Goal: Information Seeking & Learning: Check status

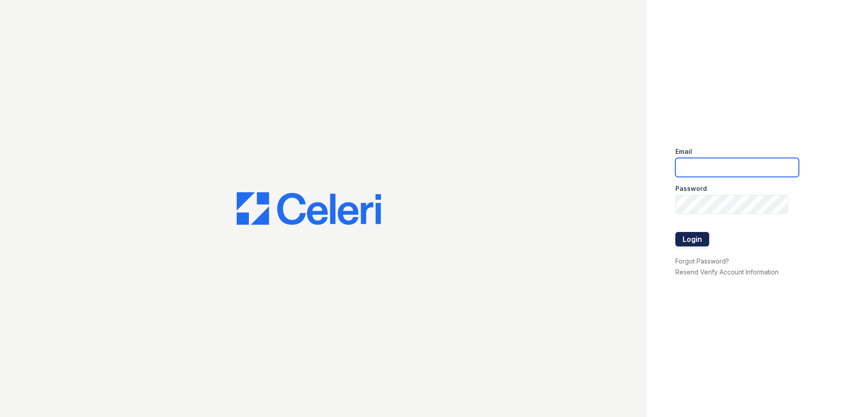
type input "[EMAIL_ADDRESS][DOMAIN_NAME]"
click at [689, 240] on button "Login" at bounding box center [693, 239] width 34 height 14
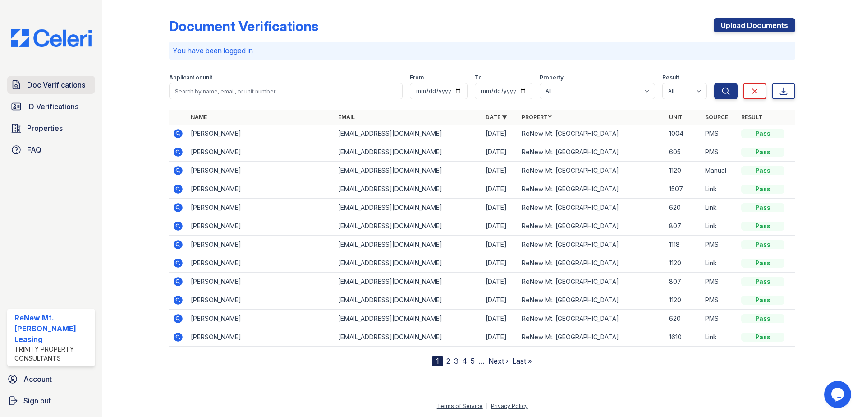
click at [71, 85] on span "Doc Verifications" at bounding box center [56, 84] width 58 height 11
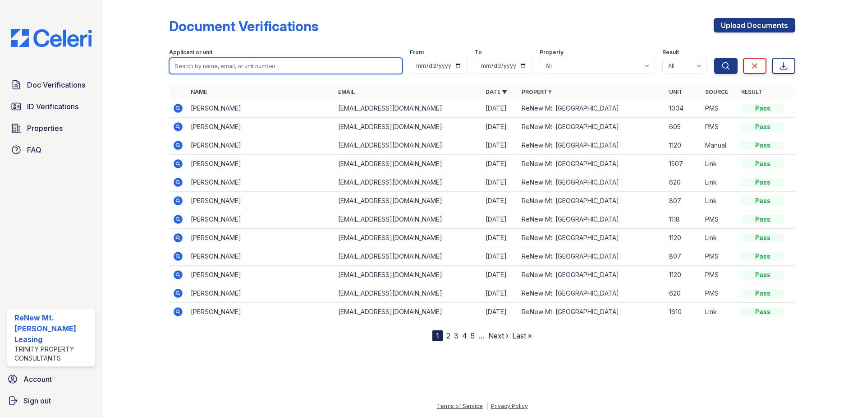
click at [187, 66] on input "search" at bounding box center [286, 66] width 234 height 16
type input "yayedior"
click at [715, 58] on button "Search" at bounding box center [726, 66] width 23 height 16
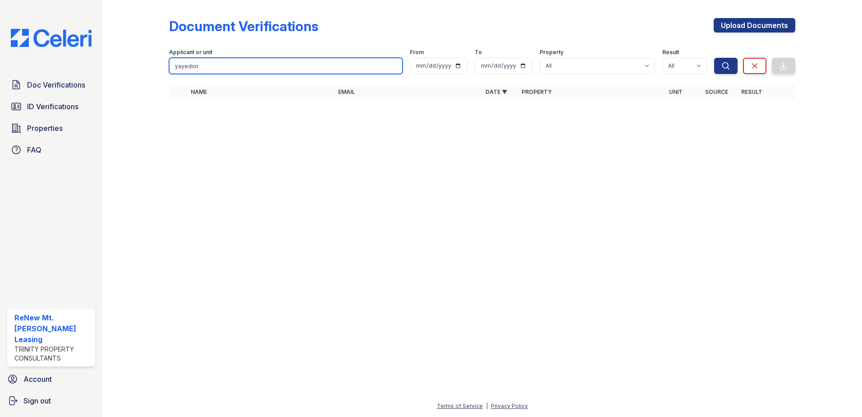
click at [198, 68] on input "yayedior" at bounding box center [286, 66] width 234 height 16
type input "[PERSON_NAME]"
click at [715, 58] on button "Search" at bounding box center [726, 66] width 23 height 16
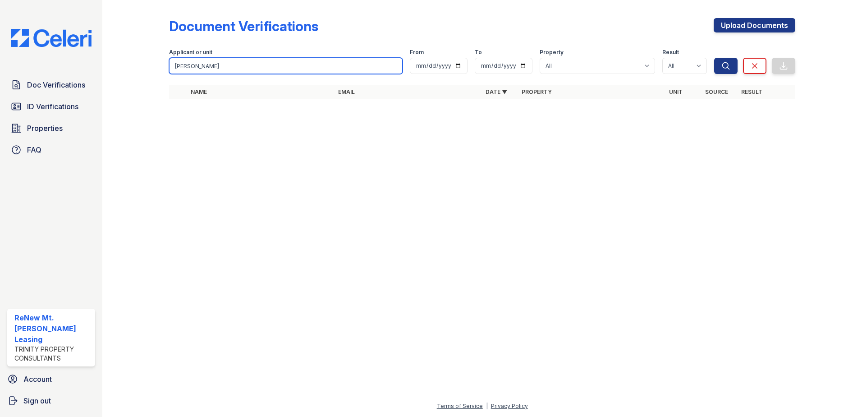
click at [234, 64] on input "[PERSON_NAME]" at bounding box center [286, 66] width 234 height 16
click at [715, 58] on button "Search" at bounding box center [726, 66] width 23 height 16
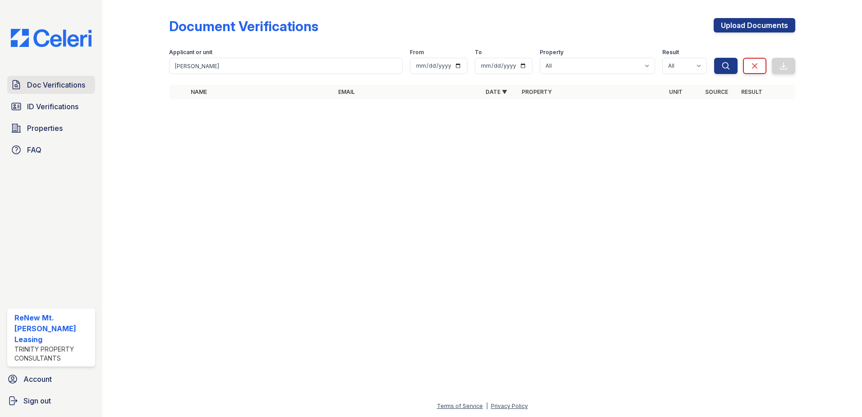
click at [46, 86] on span "Doc Verifications" at bounding box center [56, 84] width 58 height 11
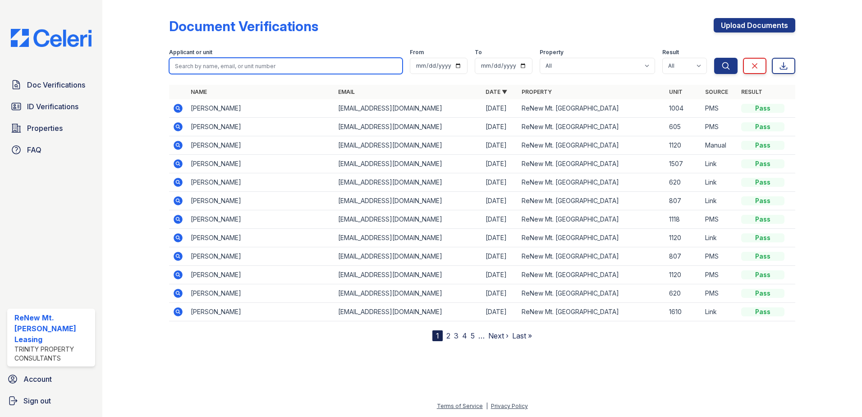
click at [217, 65] on input "search" at bounding box center [286, 66] width 234 height 16
type input "g"
type input "[PERSON_NAME]"
click at [715, 58] on button "Search" at bounding box center [726, 66] width 23 height 16
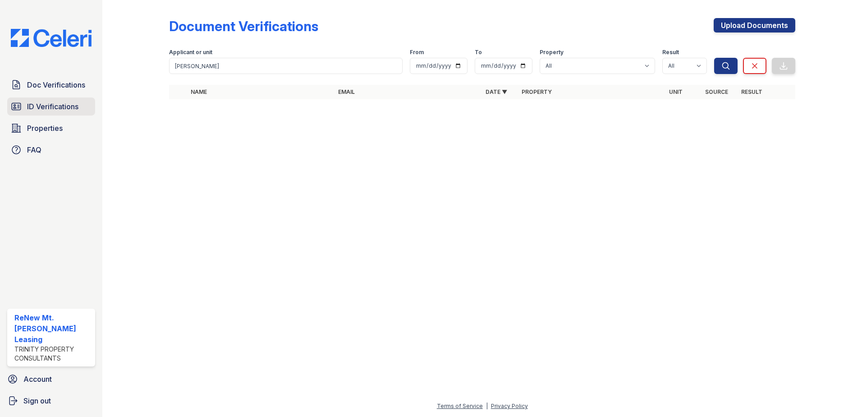
click at [69, 106] on span "ID Verifications" at bounding box center [52, 106] width 51 height 11
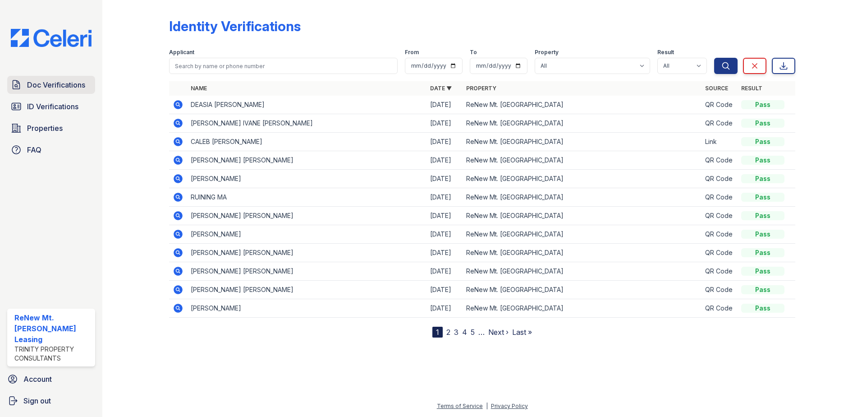
click at [63, 84] on span "Doc Verifications" at bounding box center [56, 84] width 58 height 11
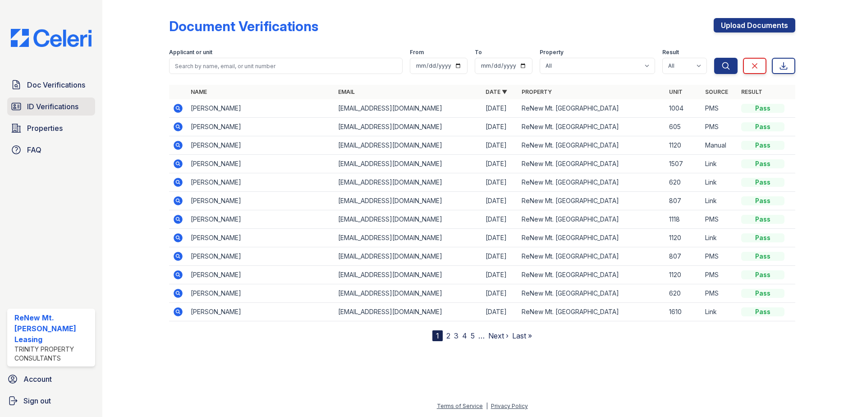
click at [53, 109] on span "ID Verifications" at bounding box center [52, 106] width 51 height 11
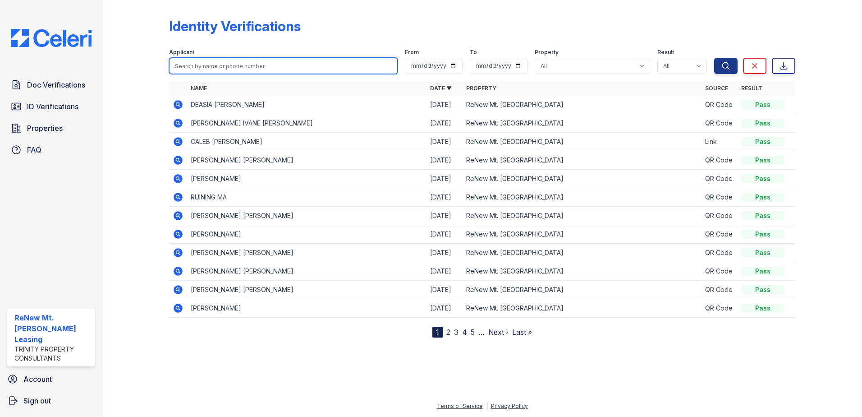
click at [218, 70] on input "search" at bounding box center [283, 66] width 229 height 16
type input "[PERSON_NAME]"
click at [715, 58] on button "Search" at bounding box center [726, 66] width 23 height 16
